Goal: Transaction & Acquisition: Subscribe to service/newsletter

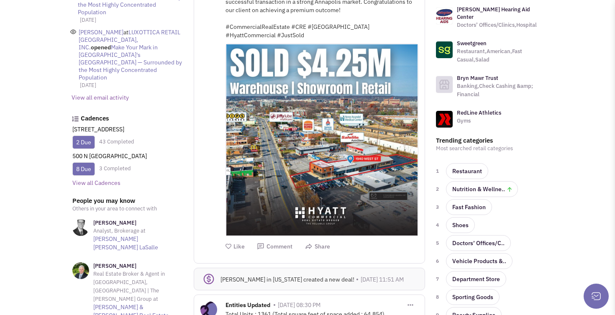
scroll to position [292, 0]
click at [88, 139] on link "2 Due" at bounding box center [83, 143] width 15 height 8
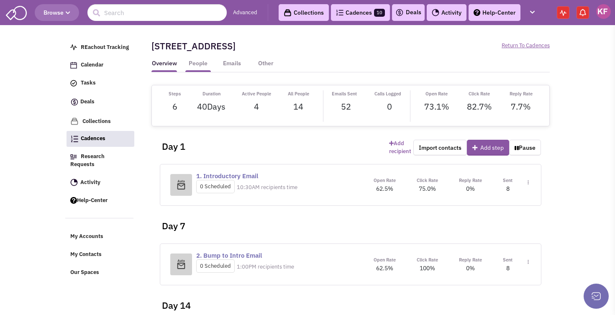
click at [199, 64] on link "People" at bounding box center [198, 65] width 26 height 13
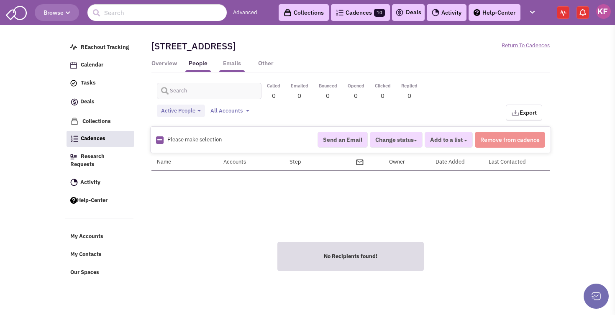
click at [230, 64] on link "Emails" at bounding box center [232, 65] width 26 height 13
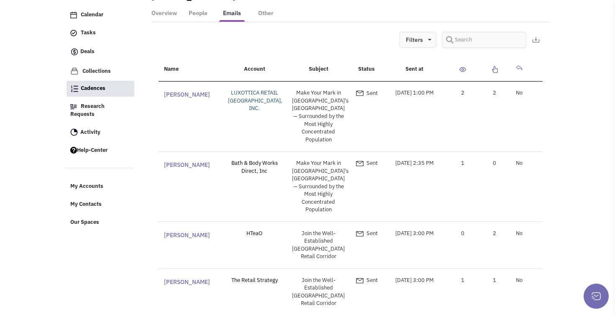
scroll to position [90, 0]
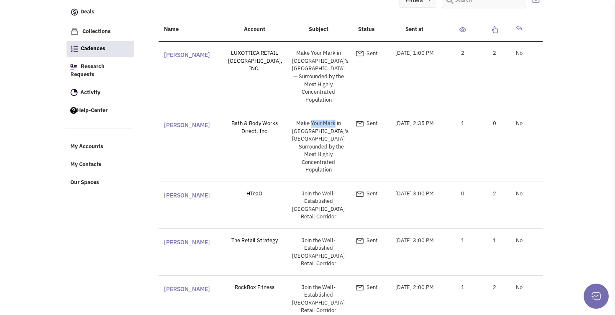
drag, startPoint x: 311, startPoint y: 115, endPoint x: 335, endPoint y: 115, distance: 24.3
click at [336, 120] on div "Make Your Mark in [GEOGRAPHIC_DATA]'s [GEOGRAPHIC_DATA] — Surrounded by the Mos…" at bounding box center [319, 147] width 64 height 54
click at [335, 120] on div "Make Your Mark in [GEOGRAPHIC_DATA]'s [GEOGRAPHIC_DATA] — Surrounded by the Mos…" at bounding box center [319, 147] width 64 height 54
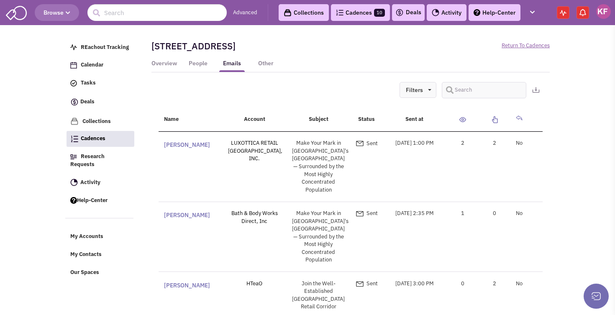
scroll to position [0, 0]
click at [157, 16] on input "text" at bounding box center [156, 12] width 139 height 17
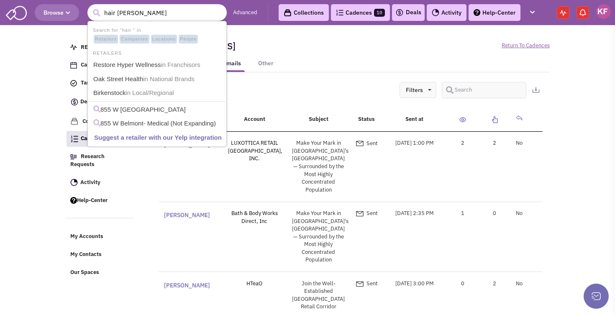
type input "hair salon"
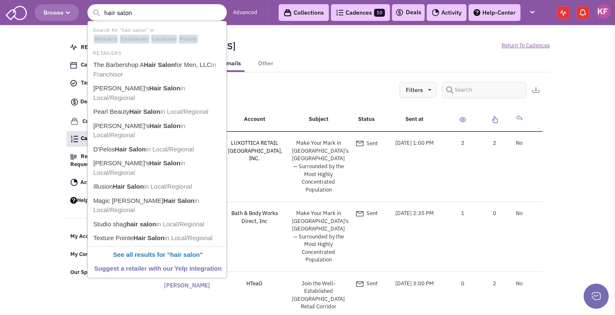
click at [105, 38] on span "Retailers" at bounding box center [106, 39] width 24 height 9
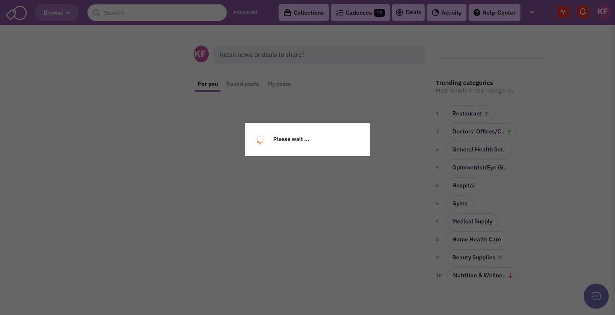
click at [125, 16] on div "Please wait ..." at bounding box center [307, 157] width 615 height 315
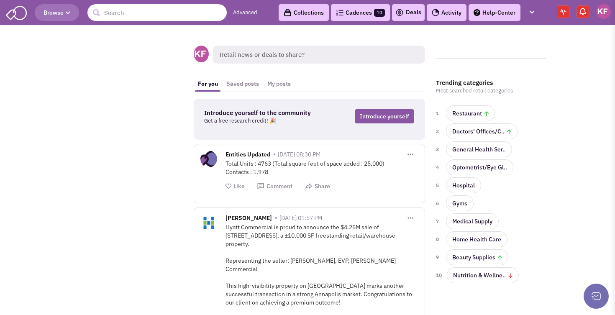
click at [127, 10] on input "text" at bounding box center [156, 12] width 139 height 17
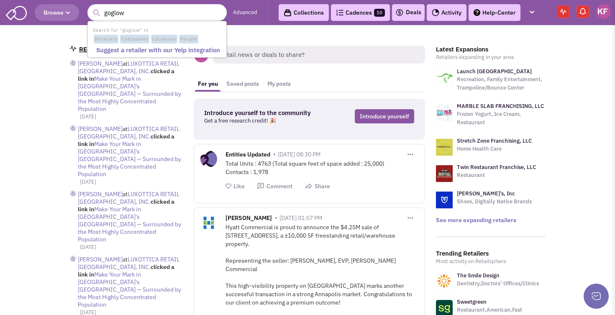
type input "goglow"
click at [96, 13] on button "submit" at bounding box center [96, 13] width 13 height 13
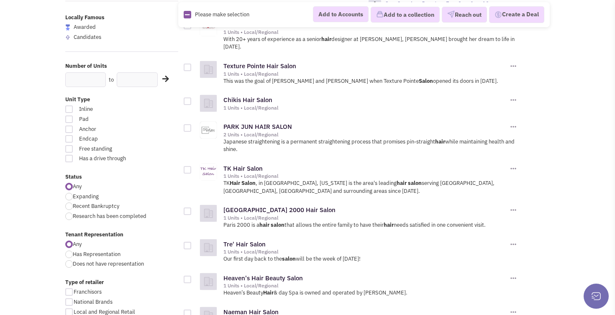
scroll to position [211, 0]
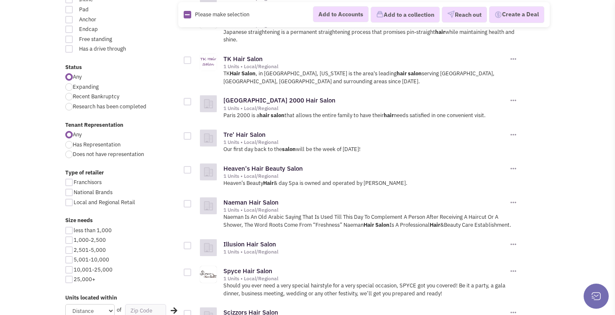
click at [68, 141] on div at bounding box center [69, 145] width 8 height 8
click at [73, 143] on input "Has Representation" at bounding box center [75, 145] width 5 height 5
radio input "true"
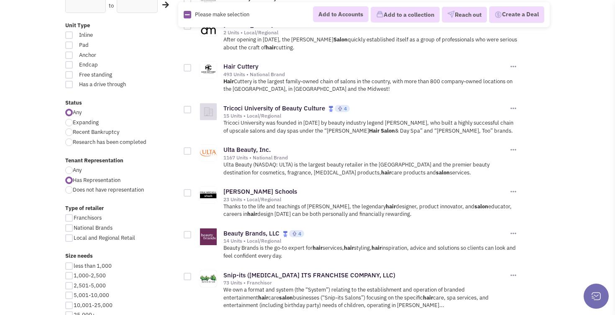
scroll to position [177, 0]
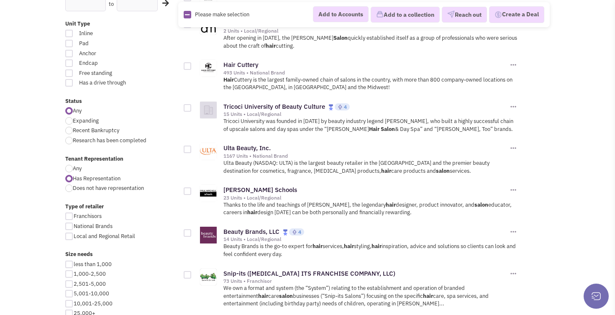
click at [69, 118] on div at bounding box center [69, 121] width 8 height 8
click at [73, 119] on input "Expanding" at bounding box center [75, 121] width 5 height 5
radio input "true"
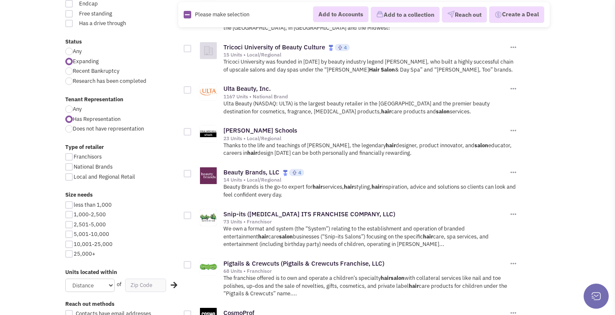
scroll to position [243, 0]
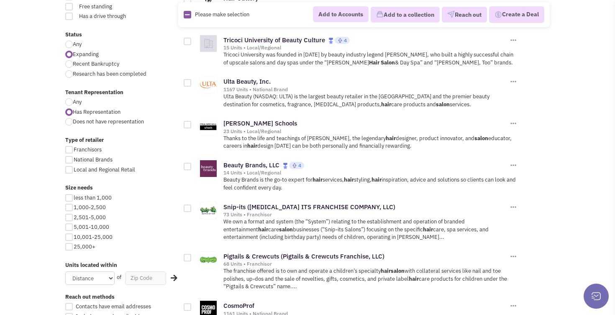
click at [70, 214] on div at bounding box center [69, 218] width 8 height 8
click at [74, 215] on input "2,501-5,000" at bounding box center [76, 217] width 5 height 5
checkbox input "true"
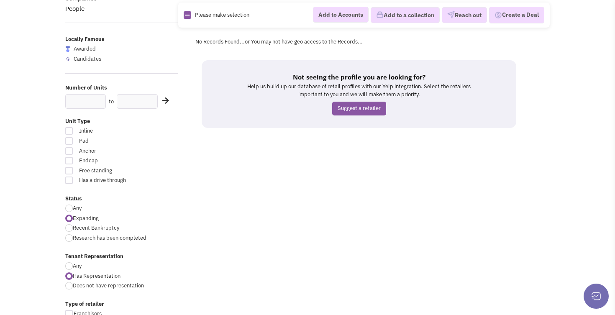
scroll to position [161, 0]
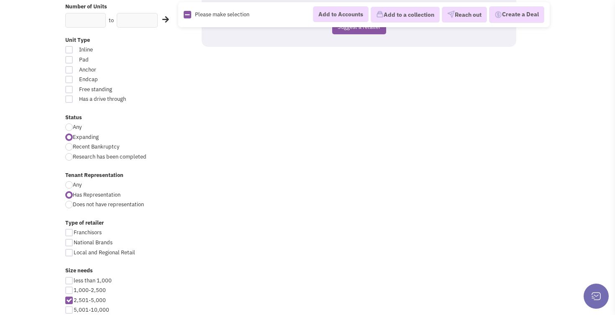
click at [70, 182] on div at bounding box center [69, 185] width 8 height 8
click at [73, 183] on input "Any" at bounding box center [75, 185] width 5 height 5
radio input "true"
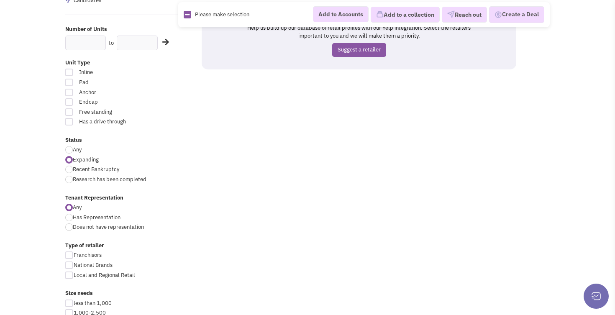
scroll to position [134, 0]
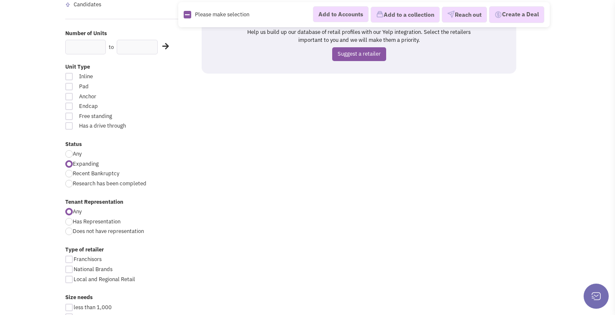
click at [69, 150] on div at bounding box center [69, 154] width 8 height 8
click at [73, 152] on input "Any" at bounding box center [75, 154] width 5 height 5
radio input "true"
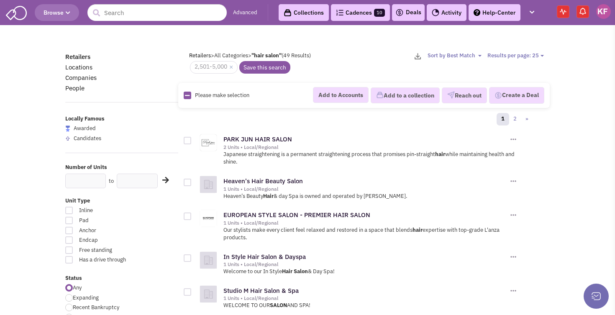
scroll to position [77, 0]
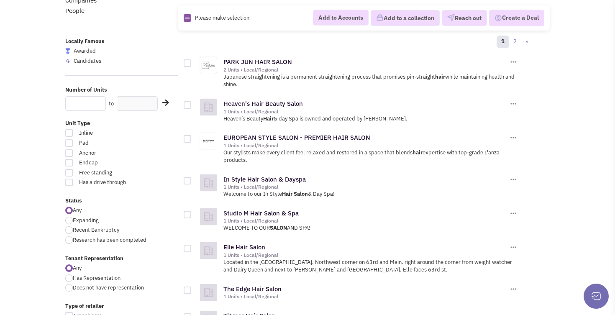
click at [91, 105] on input "text" at bounding box center [85, 103] width 41 height 15
type input "3"
click at [164, 100] on icon at bounding box center [165, 103] width 7 height 8
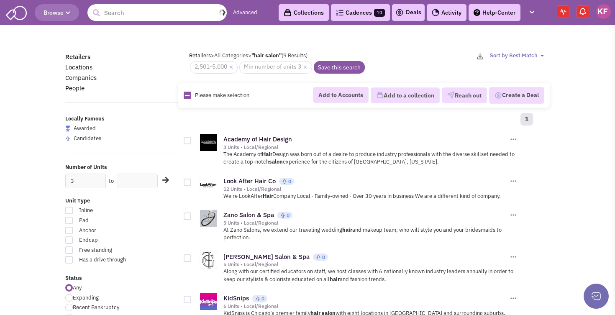
click at [117, 12] on input "text" at bounding box center [156, 12] width 139 height 17
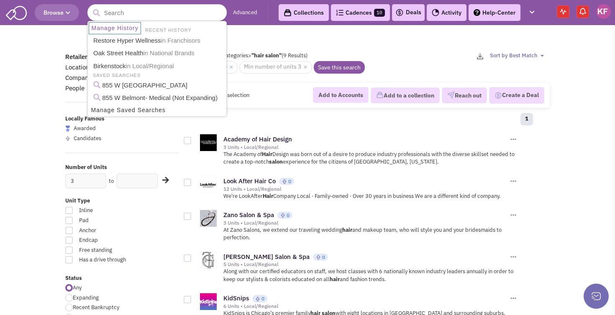
click at [67, 14] on icon "button" at bounding box center [68, 12] width 5 height 5
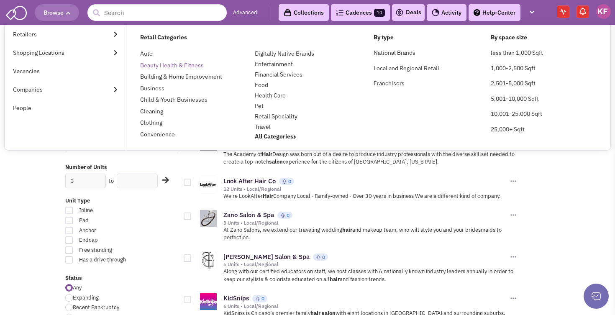
click at [160, 65] on link "Beauty Health & Fitness" at bounding box center [172, 65] width 64 height 8
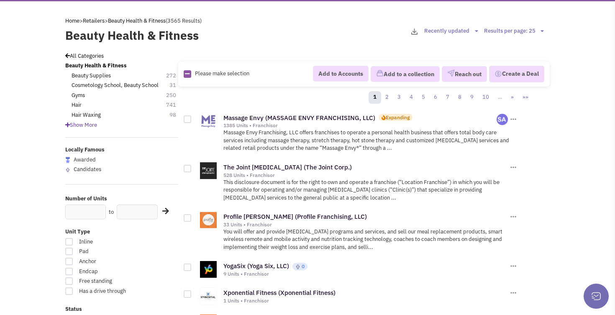
scroll to position [24, 0]
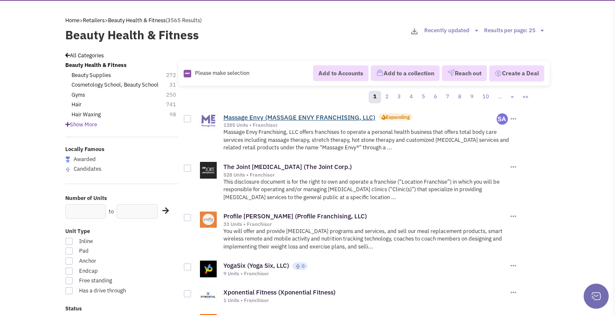
click at [259, 115] on link "Massage Envy (MASSAGE ENVY FRANCHISING, LLC)" at bounding box center [299, 117] width 152 height 8
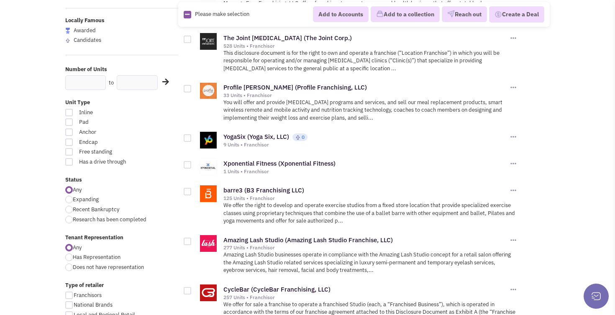
scroll to position [156, 0]
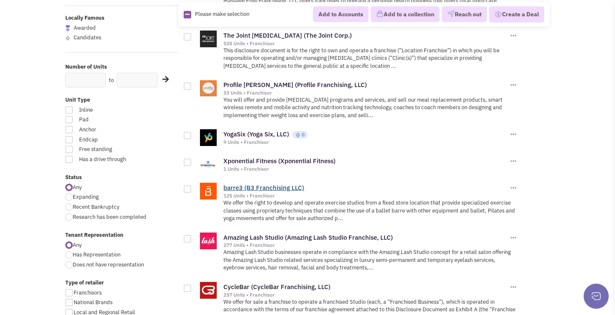
click at [279, 186] on link "barre3 (B3 Franchising LLC)" at bounding box center [263, 188] width 81 height 8
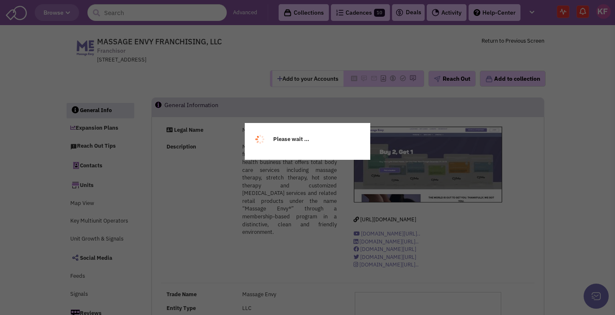
select select
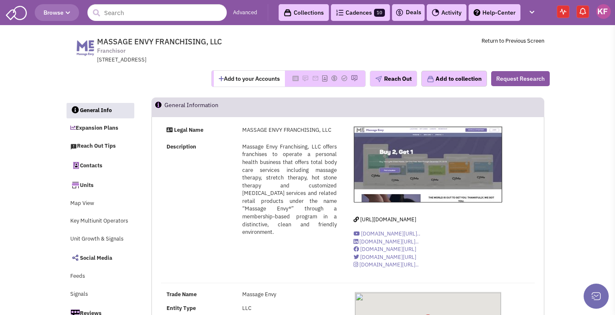
select select
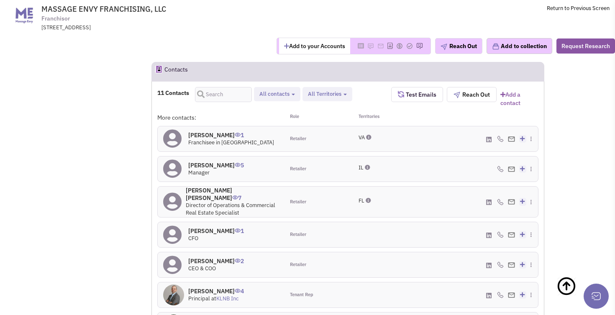
scroll to position [748, 0]
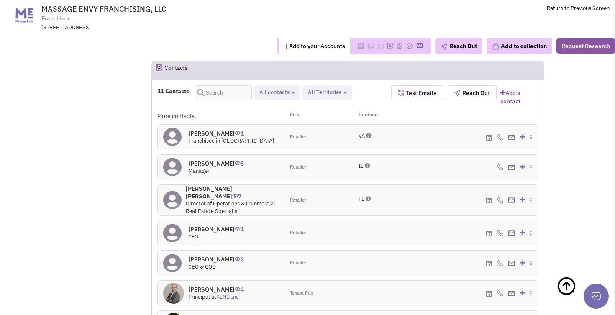
click at [522, 164] on icon at bounding box center [522, 166] width 5 height 5
click at [509, 197] on link "Subscribe to a Cadence" at bounding box center [503, 200] width 64 height 7
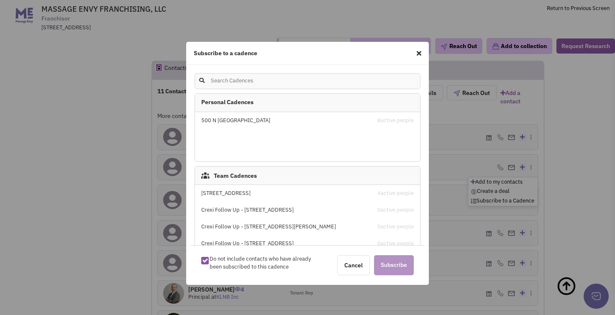
click at [243, 194] on div "[STREET_ADDRESS]" at bounding box center [280, 193] width 159 height 8
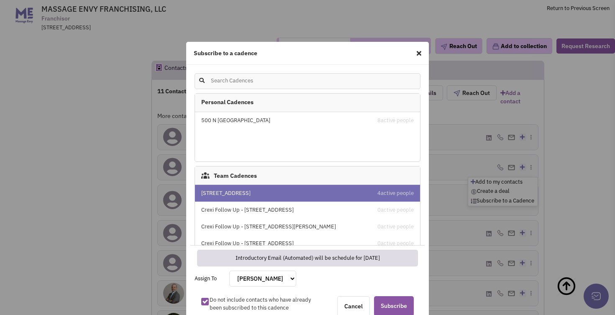
scroll to position [30, 0]
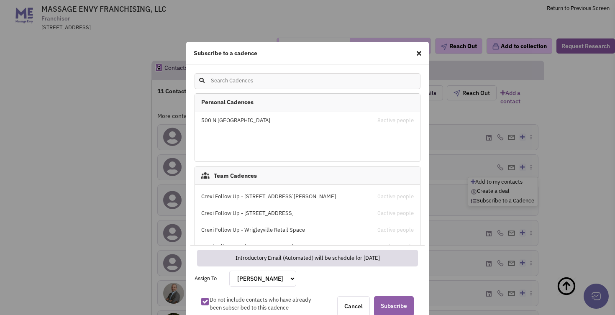
click at [388, 304] on span "Subscribe" at bounding box center [394, 306] width 40 height 20
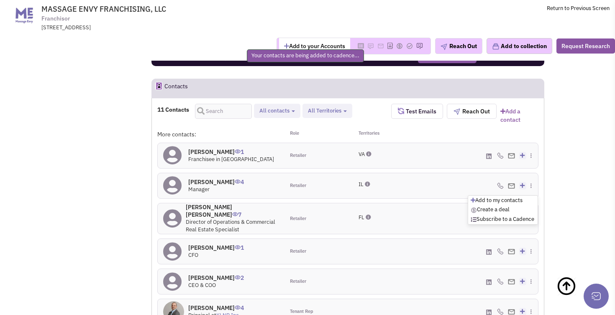
scroll to position [732, 0]
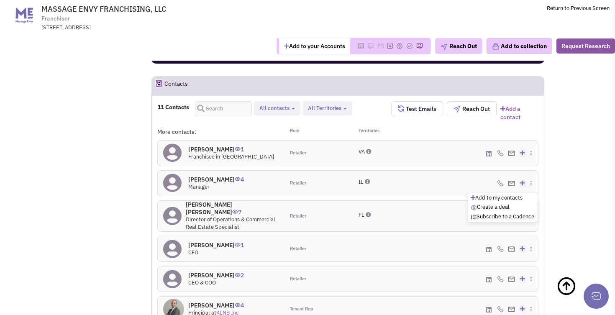
click at [307, 171] on div "Retailer" at bounding box center [315, 183] width 63 height 25
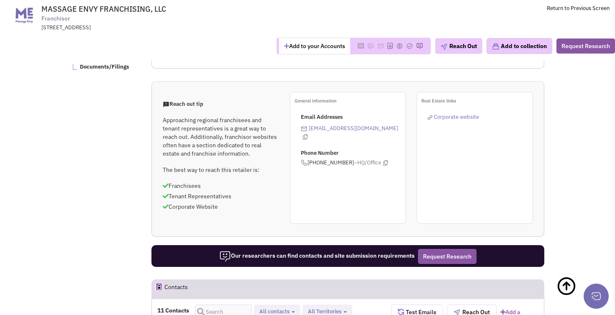
scroll to position [458, 0]
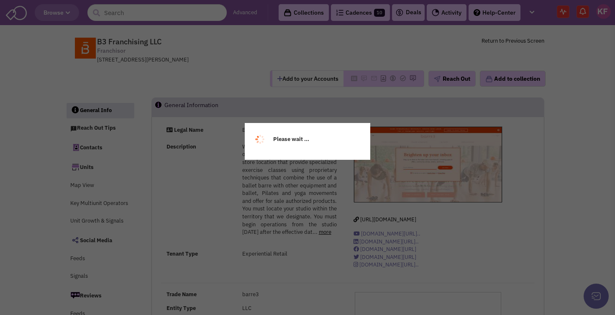
select select
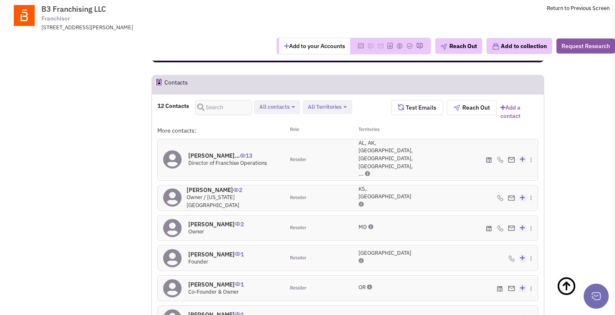
scroll to position [616, 0]
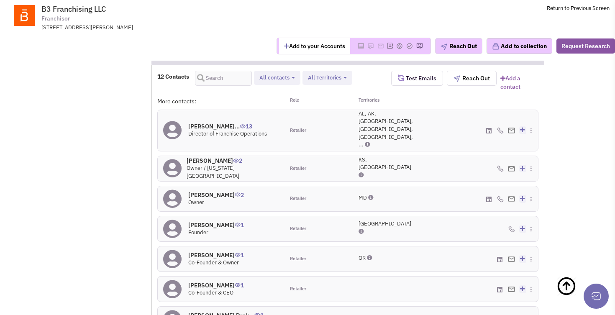
click at [522, 127] on icon at bounding box center [522, 129] width 5 height 5
click at [503, 152] on link "Subscribe to a Cadence" at bounding box center [503, 155] width 64 height 7
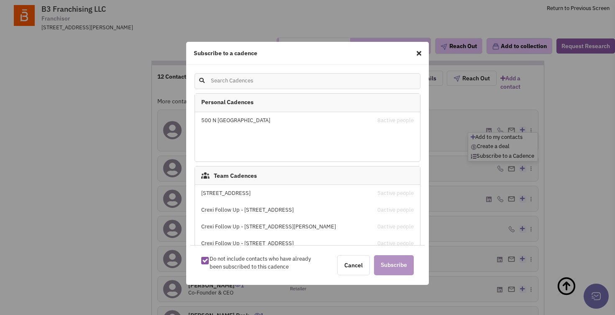
click at [271, 193] on div "[STREET_ADDRESS]" at bounding box center [280, 193] width 159 height 8
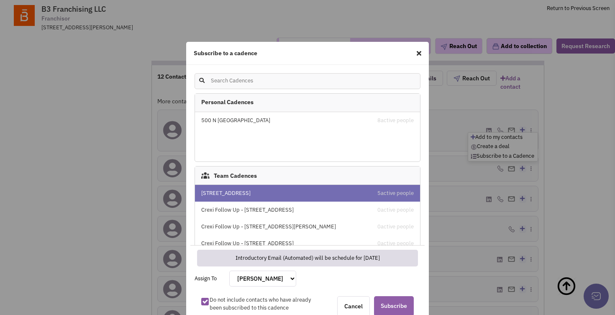
click at [400, 306] on span "Subscribe" at bounding box center [394, 306] width 40 height 20
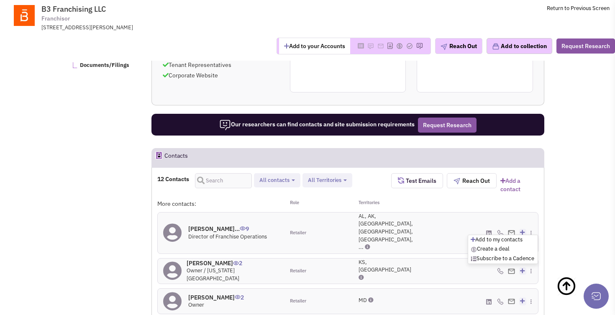
scroll to position [514, 0]
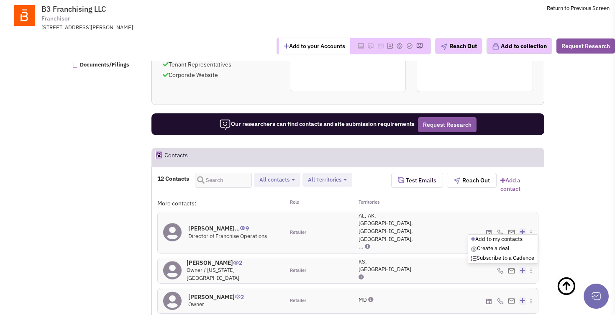
click at [522, 229] on icon at bounding box center [522, 231] width 5 height 5
click at [515, 254] on link "Subscribe to a Cadence" at bounding box center [503, 257] width 64 height 7
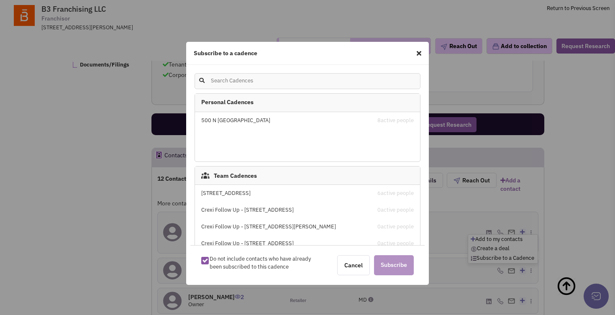
click at [331, 197] on div "875 N Rush Street - Chicago 6 active people" at bounding box center [307, 193] width 225 height 17
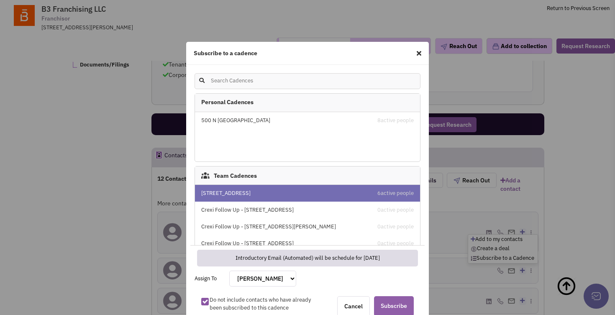
click at [389, 303] on span "Subscribe" at bounding box center [394, 306] width 40 height 20
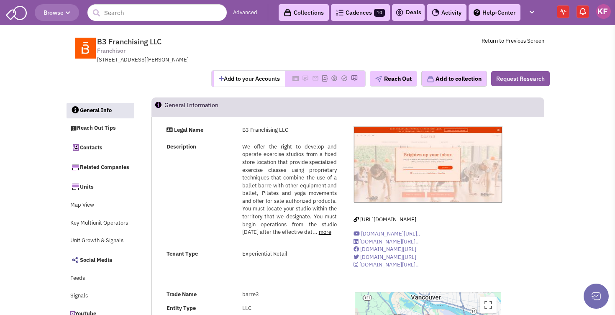
scroll to position [0, 0]
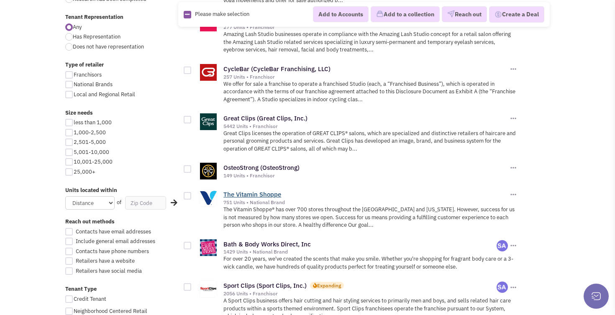
scroll to position [374, 0]
click at [270, 163] on link "OsteoStrong (OsteoStrong)" at bounding box center [261, 167] width 76 height 8
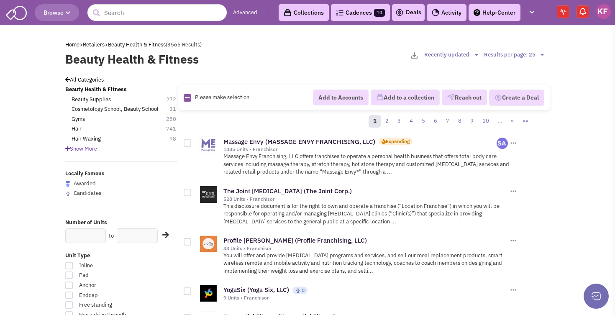
scroll to position [0, 0]
click at [66, 12] on span "Browse" at bounding box center [57, 13] width 27 height 8
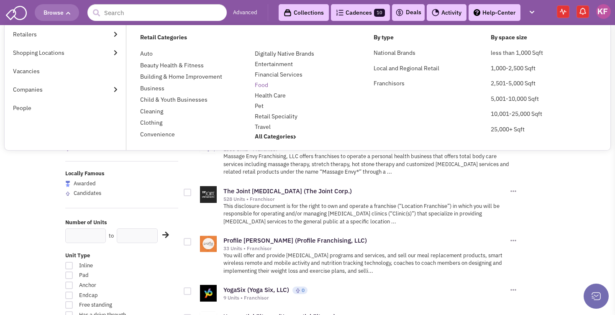
click at [262, 87] on link "Food" at bounding box center [261, 85] width 13 height 8
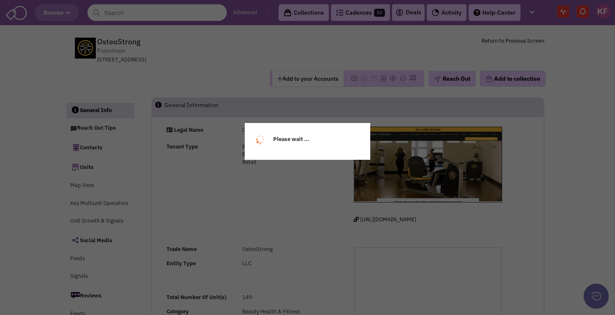
select select
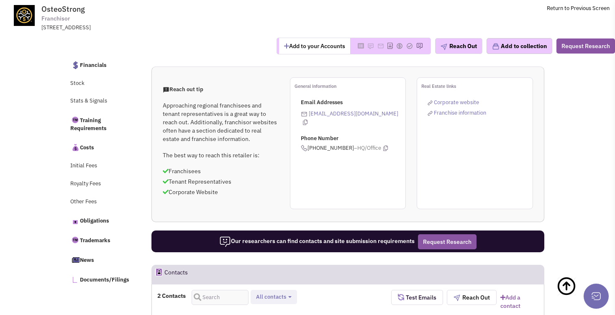
scroll to position [445, 0]
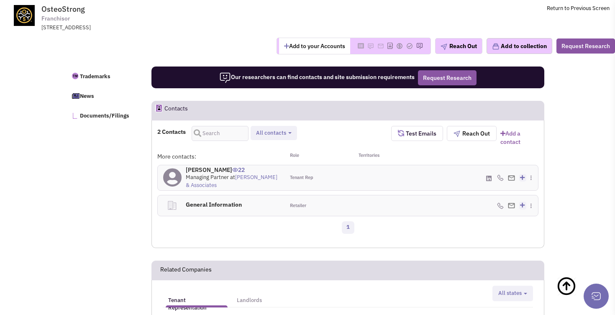
click at [523, 175] on icon at bounding box center [522, 177] width 5 height 5
click at [512, 207] on link "Subscribe to a Cadence" at bounding box center [503, 210] width 64 height 7
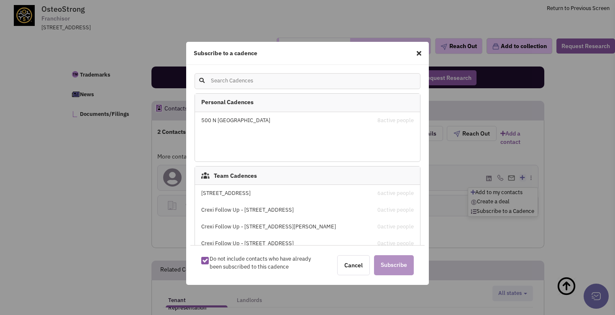
click at [287, 193] on div "[STREET_ADDRESS]" at bounding box center [280, 193] width 159 height 8
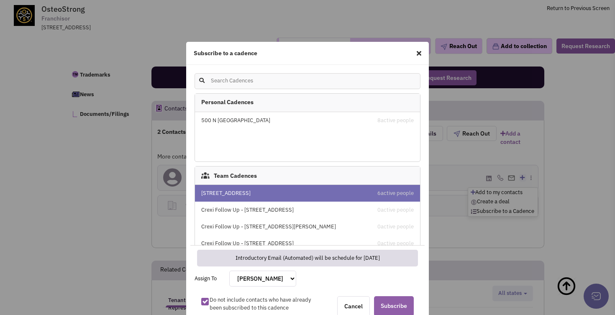
click at [394, 307] on span "Subscribe" at bounding box center [394, 306] width 40 height 20
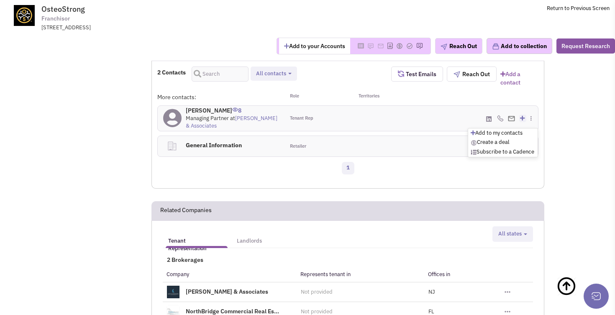
scroll to position [388, 0]
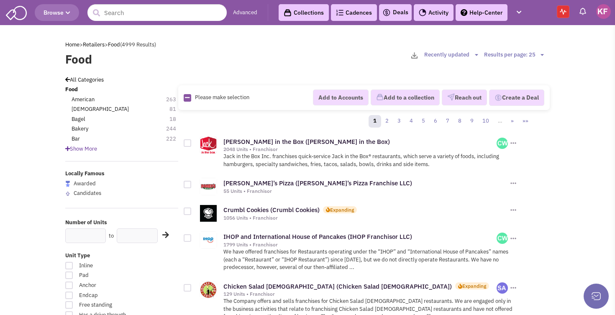
scroll to position [223, 0]
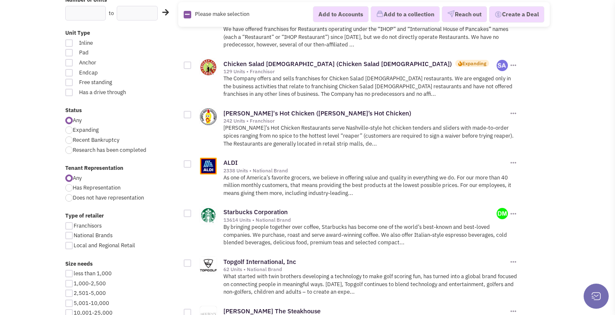
click at [70, 126] on div at bounding box center [69, 130] width 8 height 8
click at [73, 128] on input "Expanding" at bounding box center [75, 130] width 5 height 5
radio input "true"
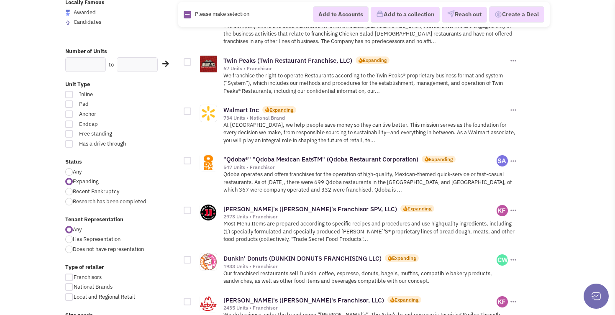
scroll to position [207, 0]
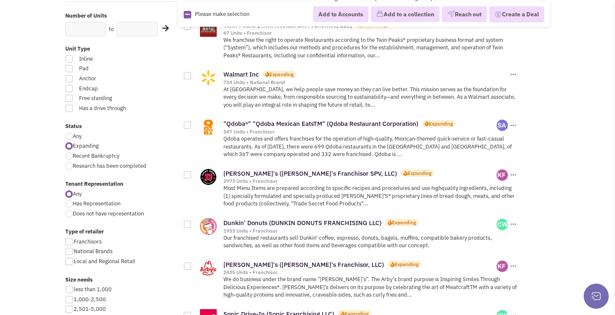
click at [69, 296] on div at bounding box center [69, 300] width 8 height 8
click at [74, 297] on input "1,000-2,500" at bounding box center [76, 299] width 5 height 5
checkbox input "true"
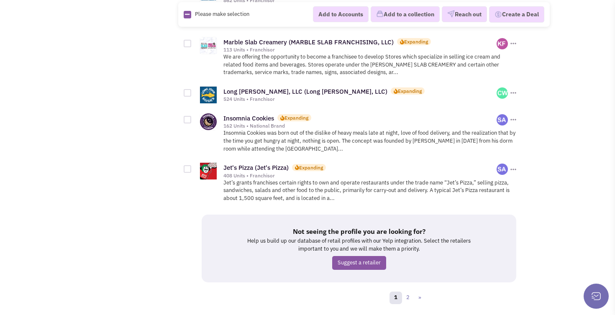
scroll to position [1024, 0]
click at [407, 292] on link "2" at bounding box center [408, 298] width 13 height 13
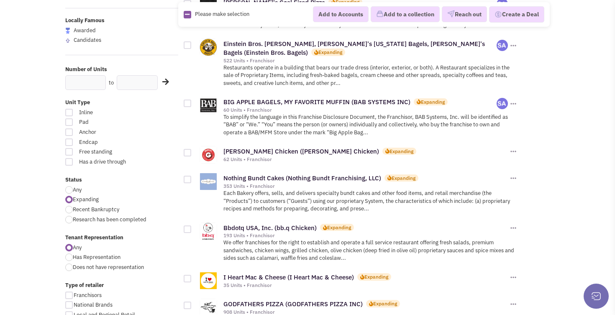
scroll to position [144, 0]
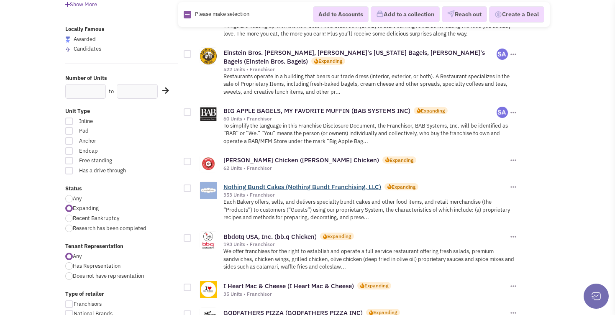
click at [313, 183] on link "Nothing Bundt Cakes (Nothing Bundt Franchising, LLC)" at bounding box center [302, 187] width 158 height 8
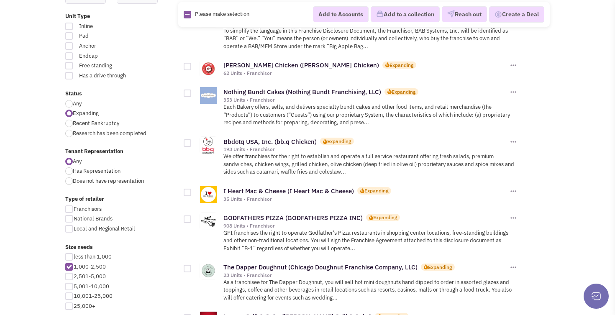
scroll to position [275, 0]
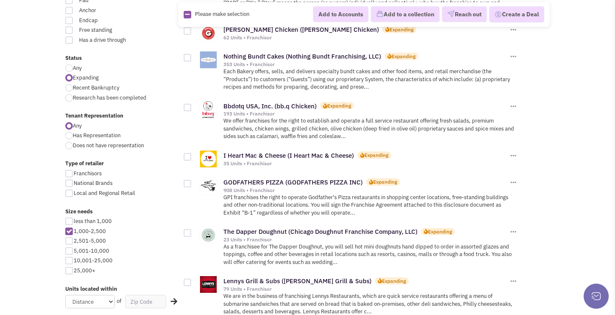
click at [69, 228] on div at bounding box center [69, 232] width 8 height 8
click at [74, 229] on input "1,000-2,500" at bounding box center [76, 231] width 5 height 5
checkbox input "false"
click at [69, 218] on div "less than 1,000 1,000-2,500 2,501-5,000 5,001-10,000 10,001-25,000 25,000+" at bounding box center [122, 247] width 124 height 59
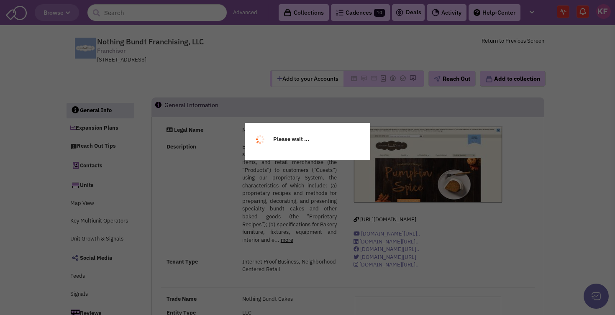
select select
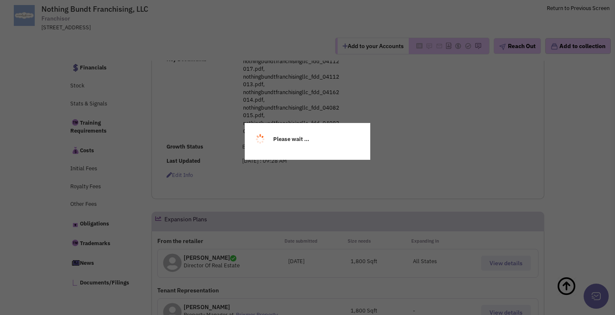
select select
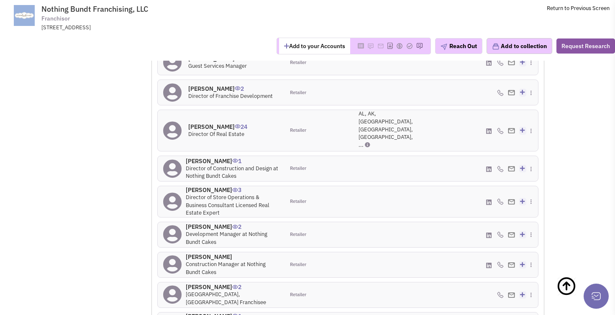
scroll to position [894, 0]
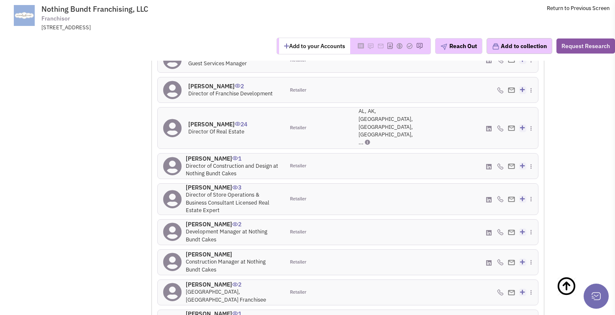
click at [522, 125] on icon at bounding box center [522, 127] width 5 height 5
click at [514, 150] on link "Subscribe to a Cadence" at bounding box center [503, 153] width 64 height 7
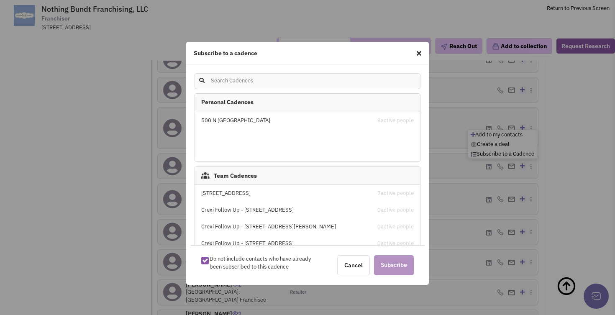
click at [253, 123] on div "500 N Milwaukee" at bounding box center [280, 121] width 159 height 8
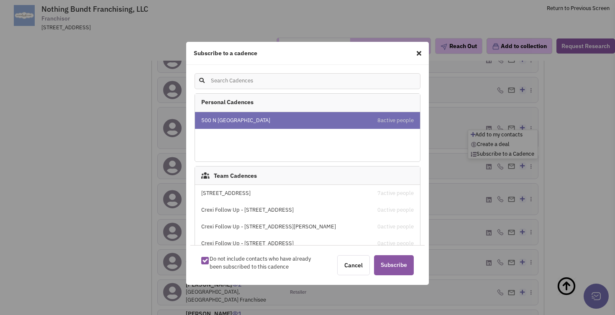
click at [402, 263] on span "Subscribe" at bounding box center [394, 265] width 40 height 20
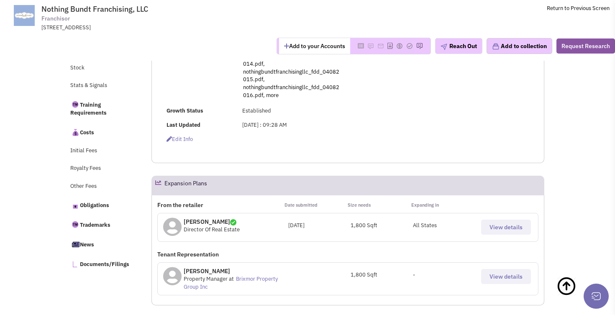
scroll to position [337, 0]
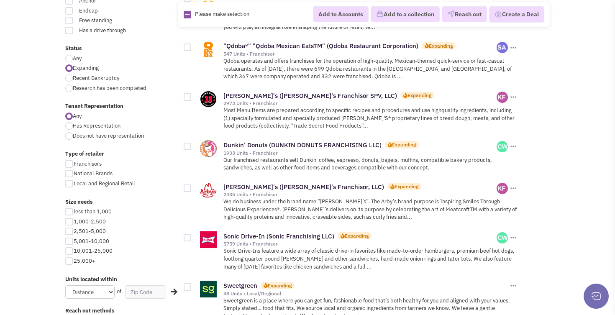
scroll to position [348, 0]
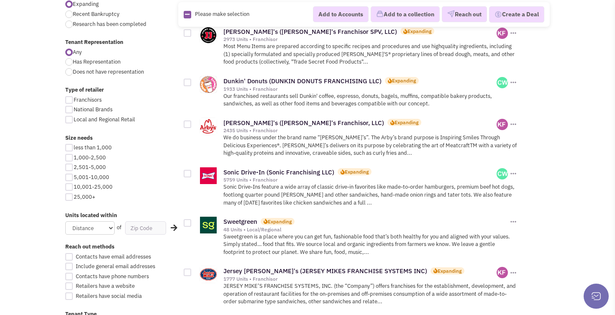
click at [70, 144] on div at bounding box center [69, 148] width 8 height 8
click at [74, 146] on input "less than 1,000" at bounding box center [76, 148] width 5 height 5
checkbox input "true"
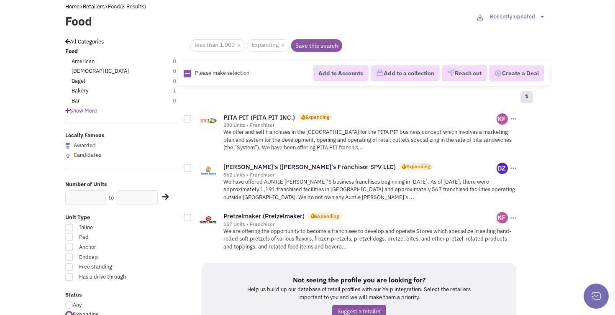
scroll to position [37, 0]
click at [253, 116] on link "PITA PIT (PITA PIT INC.)" at bounding box center [259, 118] width 72 height 8
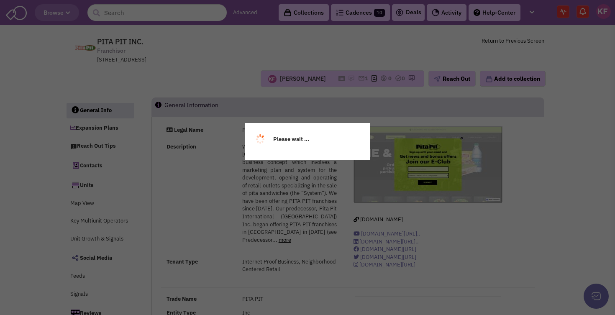
select select
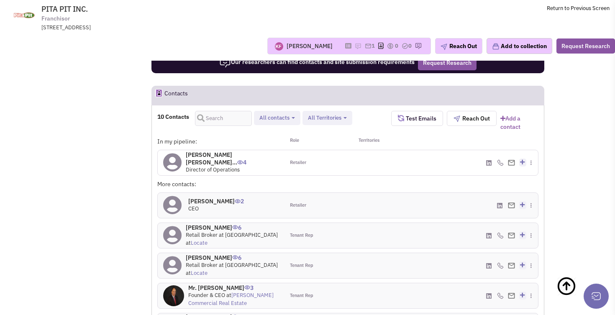
scroll to position [742, 0]
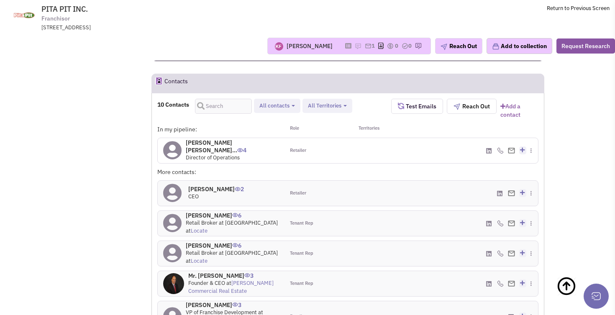
select select
